Goal: Transaction & Acquisition: Subscribe to service/newsletter

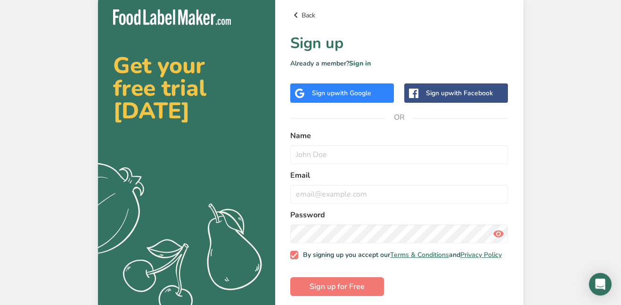
click at [294, 10] on icon at bounding box center [295, 15] width 11 height 17
click at [372, 91] on span "with Google" at bounding box center [353, 93] width 37 height 9
